Goal: Task Accomplishment & Management: Use online tool/utility

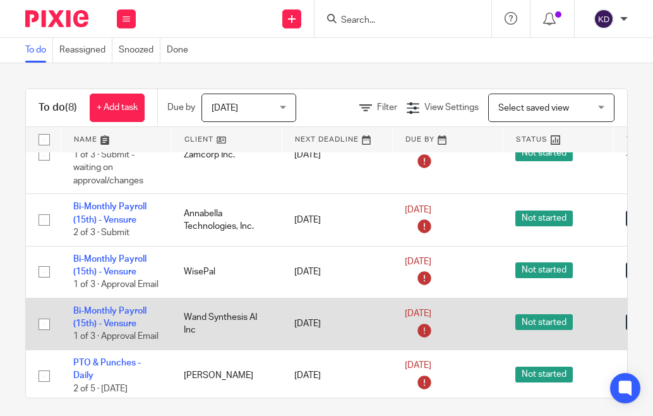
scroll to position [25, 0]
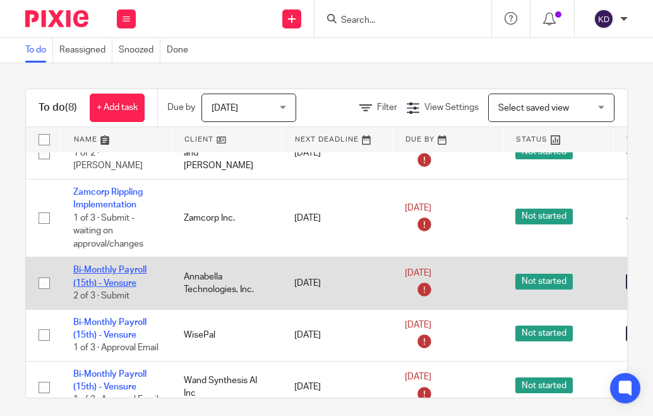
click at [97, 277] on link "Bi-Monthly Payroll (15th) - Vensure" at bounding box center [109, 275] width 73 height 21
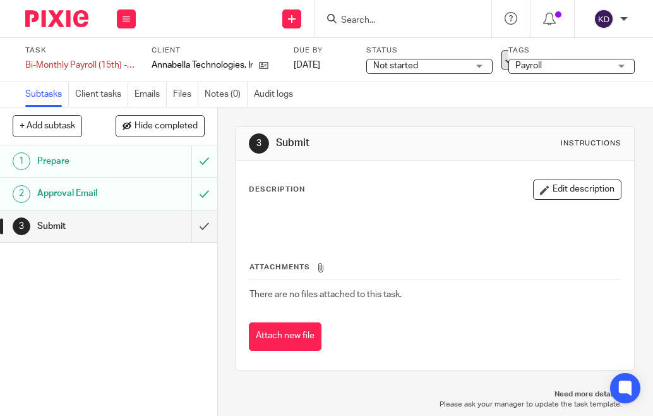
click at [506, 58] on icon at bounding box center [512, 60] width 13 height 13
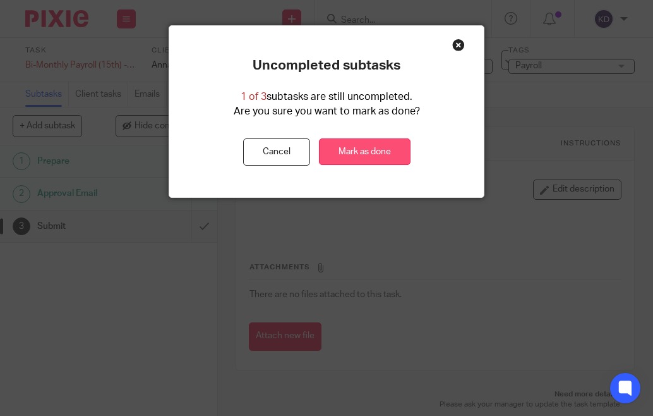
click at [346, 153] on link "Mark as done" at bounding box center [365, 151] width 92 height 27
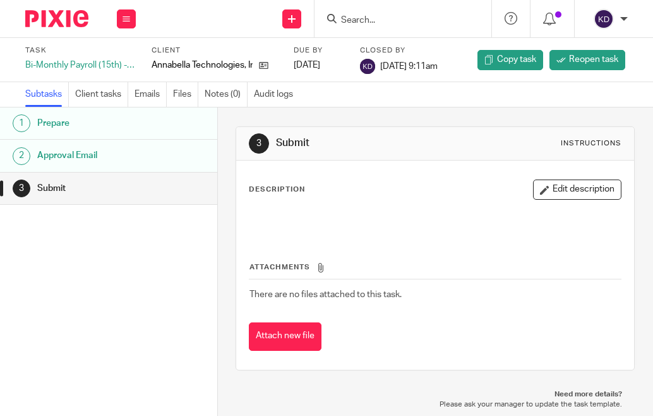
click at [40, 22] on img at bounding box center [56, 18] width 63 height 17
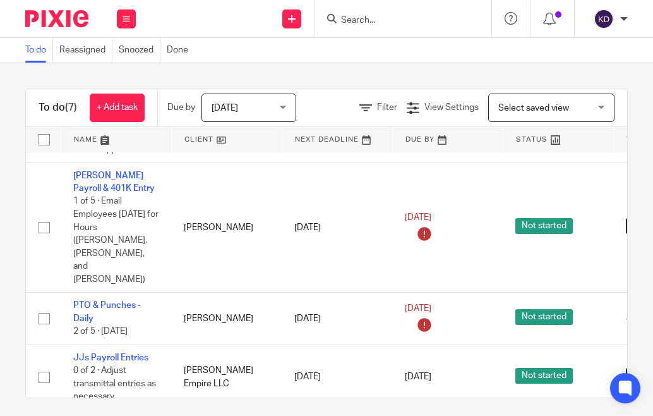
scroll to position [226, 0]
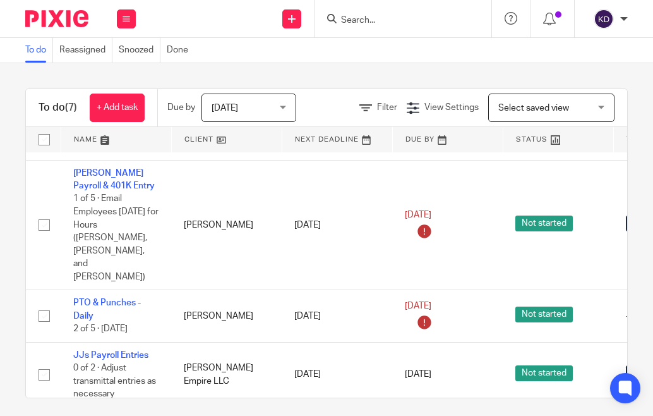
click at [550, 73] on div "To do (7) + Add task Due by Today Today Today Tomorrow This week Next week This…" at bounding box center [326, 239] width 653 height 353
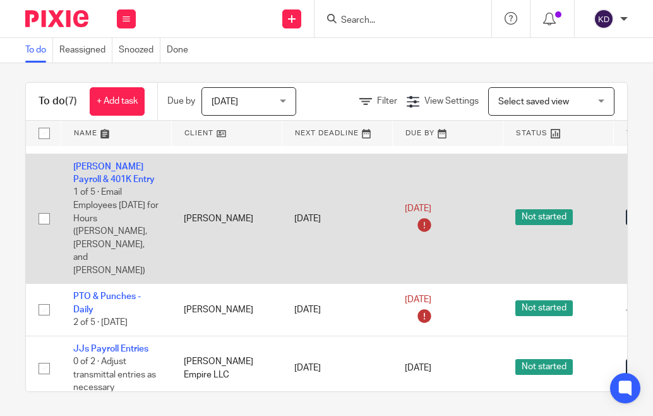
scroll to position [8, 0]
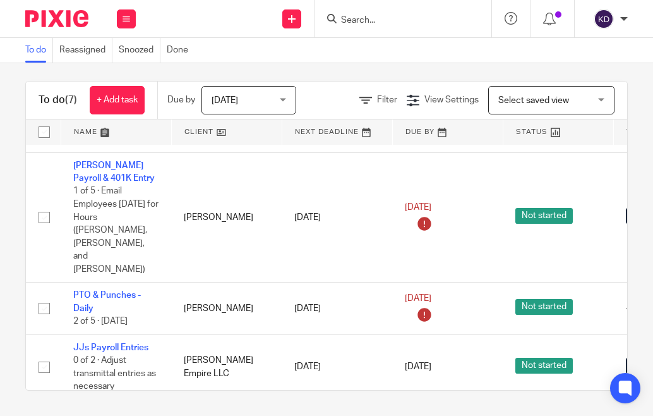
click at [606, 80] on div "To do (7) + Add task Due by Today Today Today Tomorrow This week Next week This…" at bounding box center [326, 239] width 653 height 353
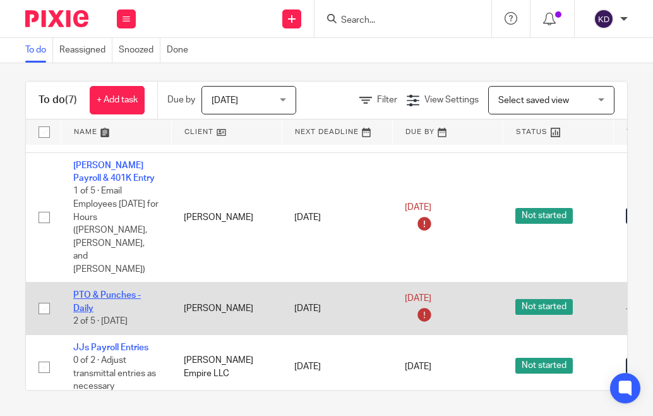
click at [84, 291] on link "PTO & Punches - Daily" at bounding box center [107, 301] width 68 height 21
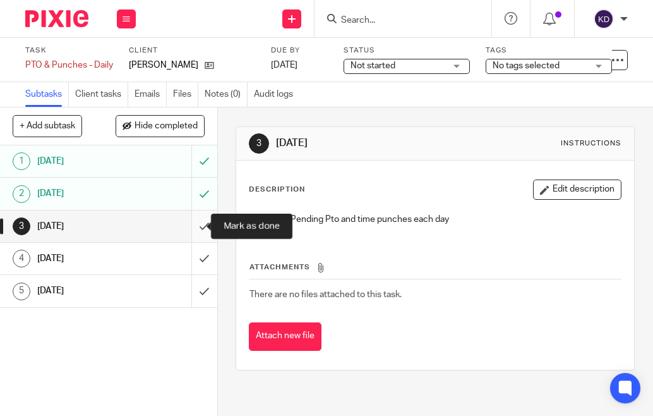
click at [190, 227] on input "submit" at bounding box center [108, 226] width 217 height 32
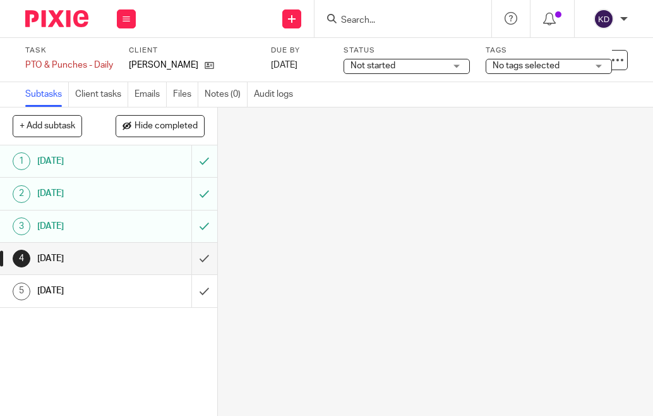
click at [46, 23] on img at bounding box center [56, 18] width 63 height 17
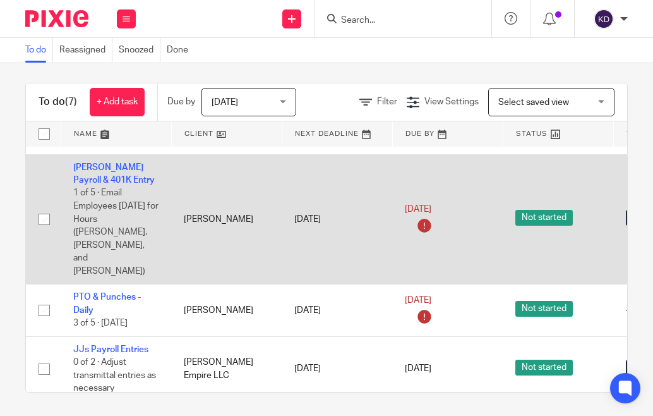
scroll to position [8, 0]
